Goal: Task Accomplishment & Management: Manage account settings

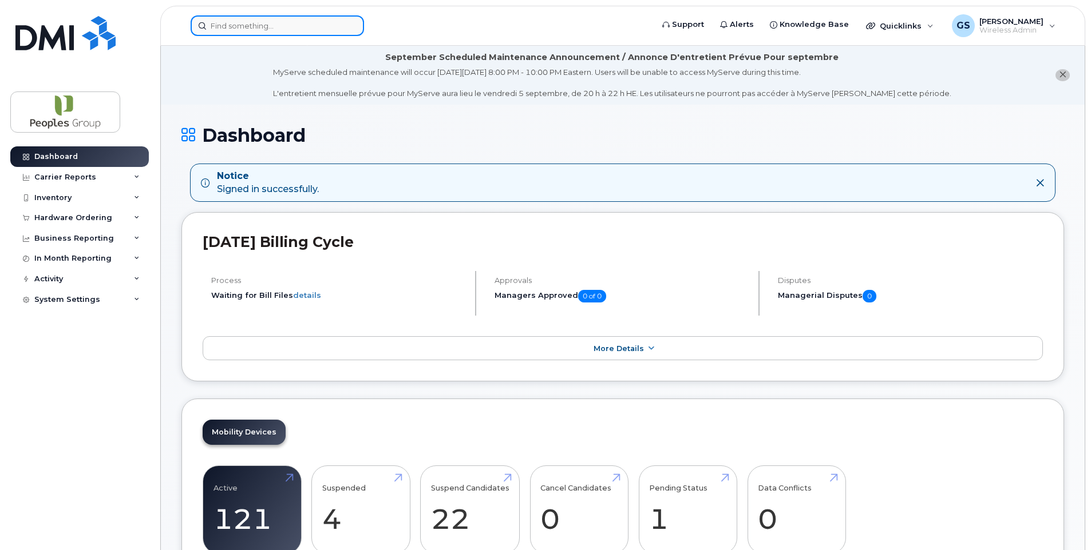
click at [251, 26] on input at bounding box center [277, 25] width 173 height 21
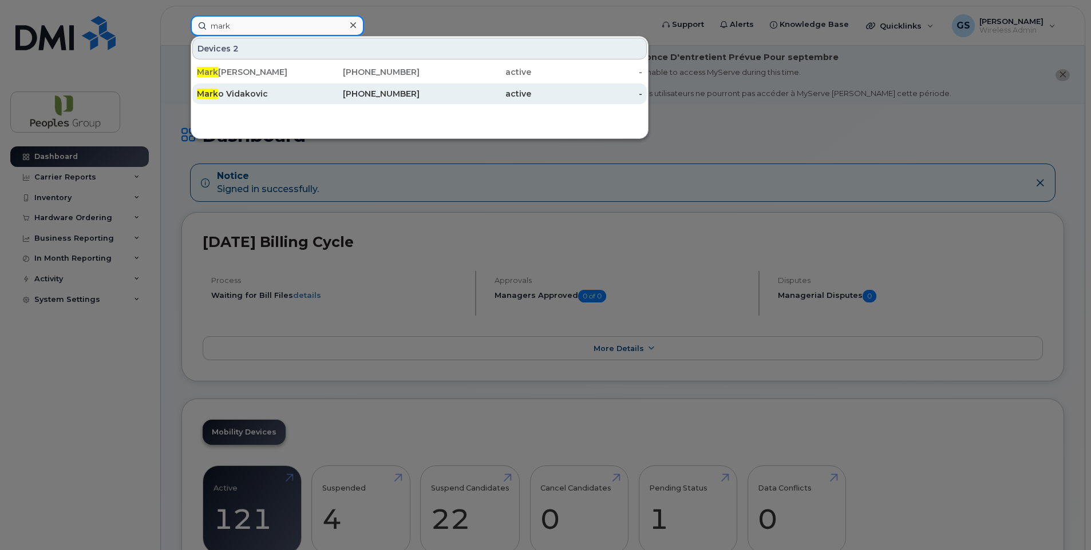
type input "mark"
click at [245, 87] on div "Mark o Vidakovic" at bounding box center [253, 94] width 112 height 21
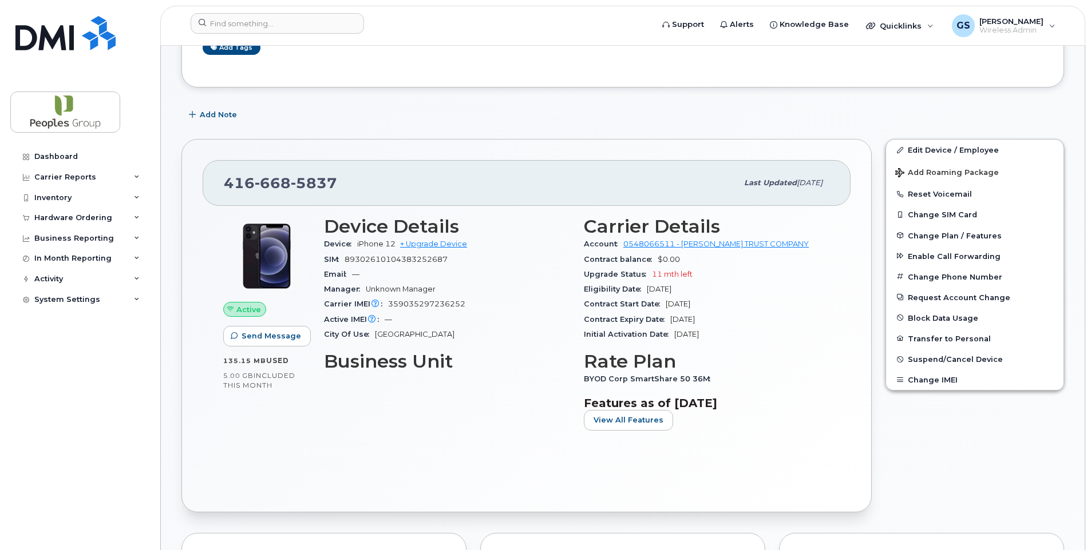
scroll to position [191, 0]
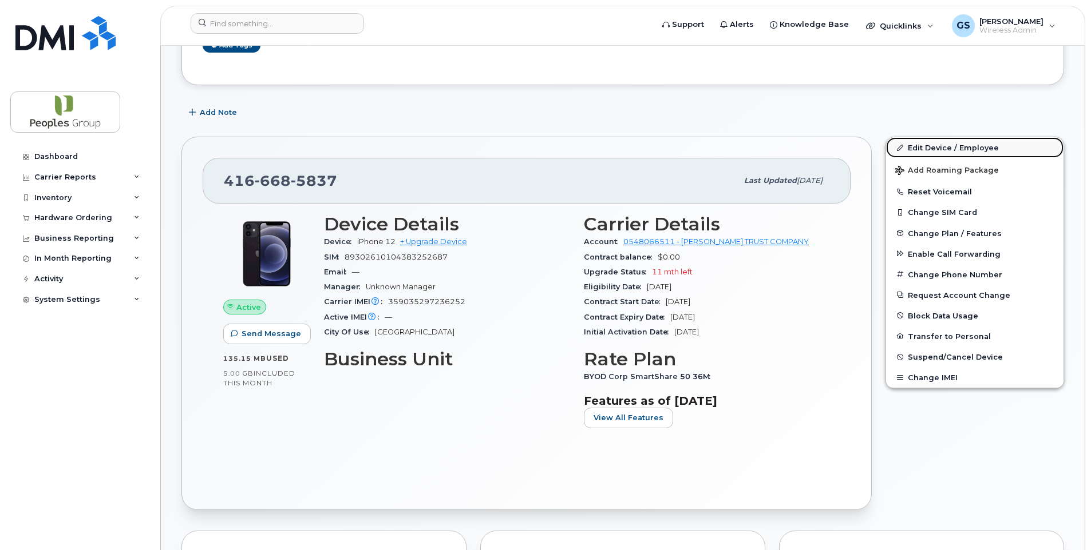
drag, startPoint x: 943, startPoint y: 145, endPoint x: 953, endPoint y: 137, distance: 12.7
click at [943, 145] on link "Edit Device / Employee" at bounding box center [974, 147] width 177 height 21
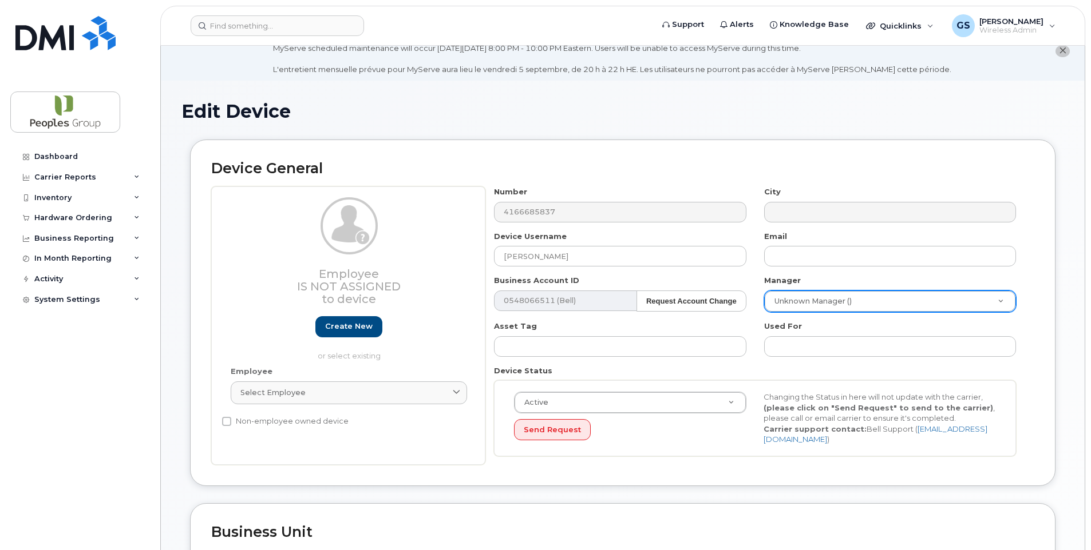
scroll to position [23, 0]
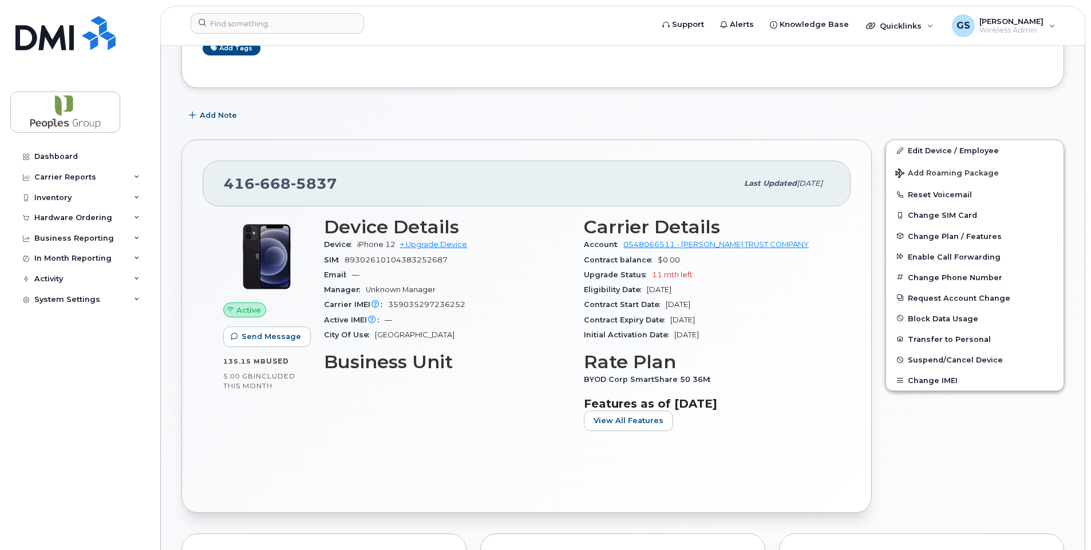
scroll to position [199, 0]
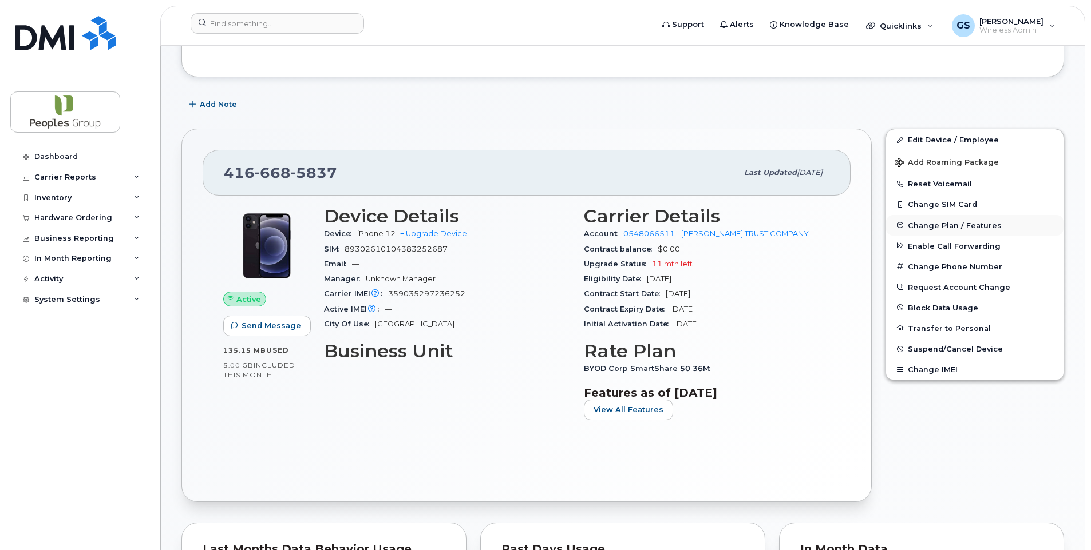
click at [952, 223] on span "Change Plan / Features" at bounding box center [955, 225] width 94 height 9
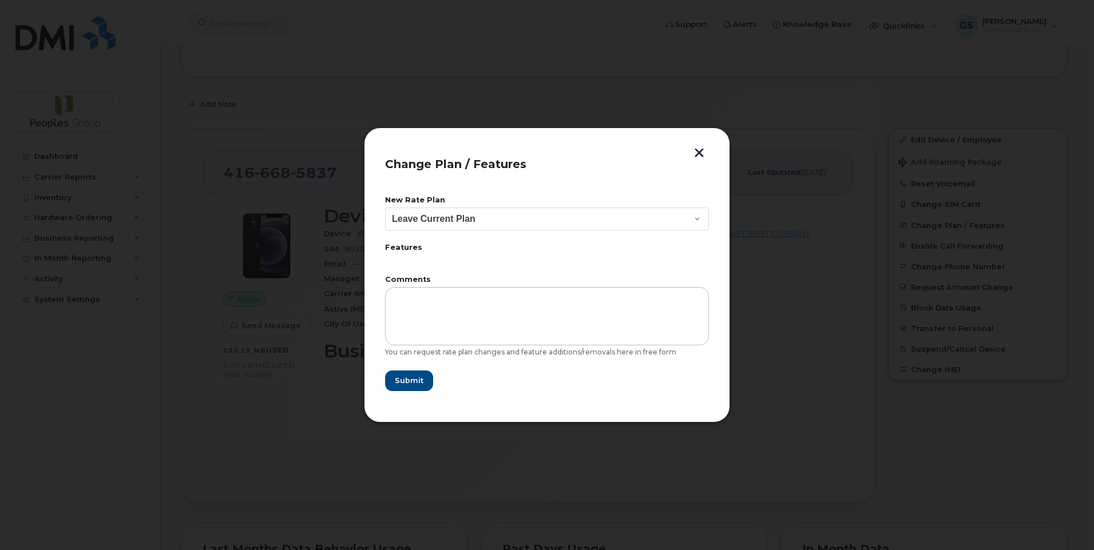
click at [707, 148] on div "Change Plan / Features New Rate Plan Leave Current Plan BYOD Corp SmartShare 50…" at bounding box center [547, 275] width 366 height 295
click at [698, 150] on button "button" at bounding box center [699, 154] width 17 height 12
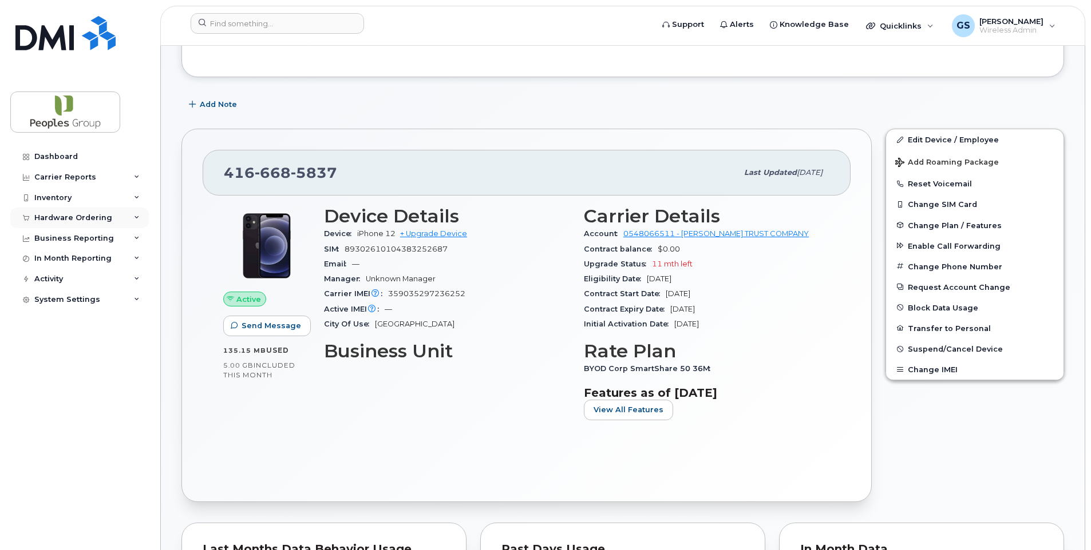
click at [82, 213] on div "Hardware Ordering" at bounding box center [73, 217] width 78 height 9
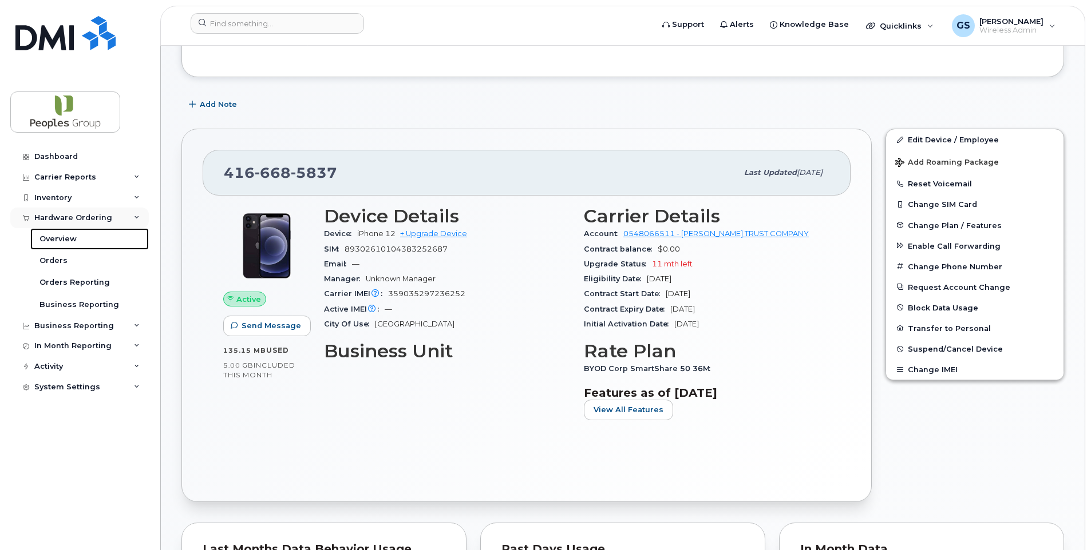
drag, startPoint x: 55, startPoint y: 235, endPoint x: 80, endPoint y: 217, distance: 30.5
click at [55, 235] on div "Overview" at bounding box center [57, 239] width 37 height 10
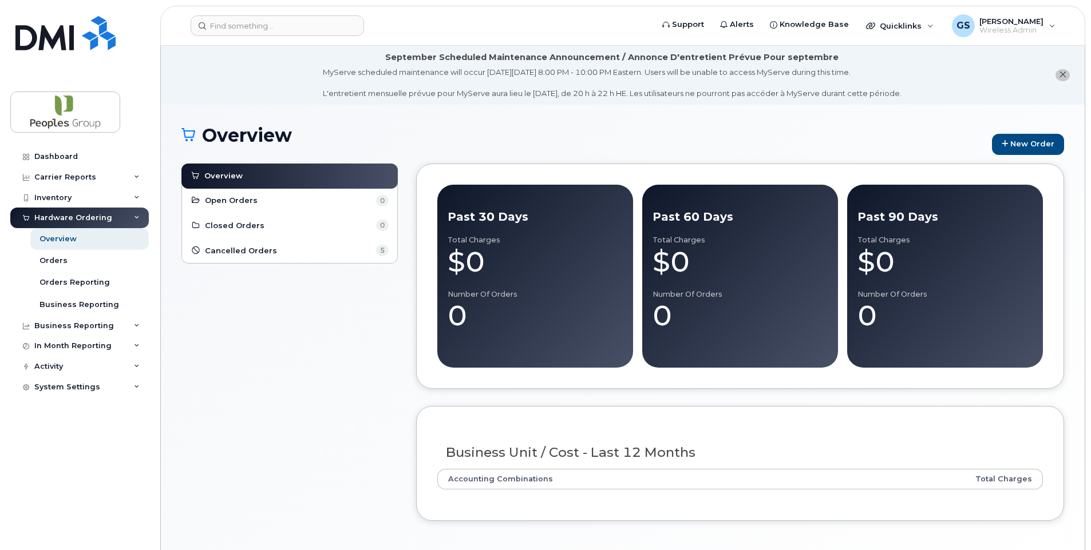
scroll to position [65, 0]
